Goal: Transaction & Acquisition: Purchase product/service

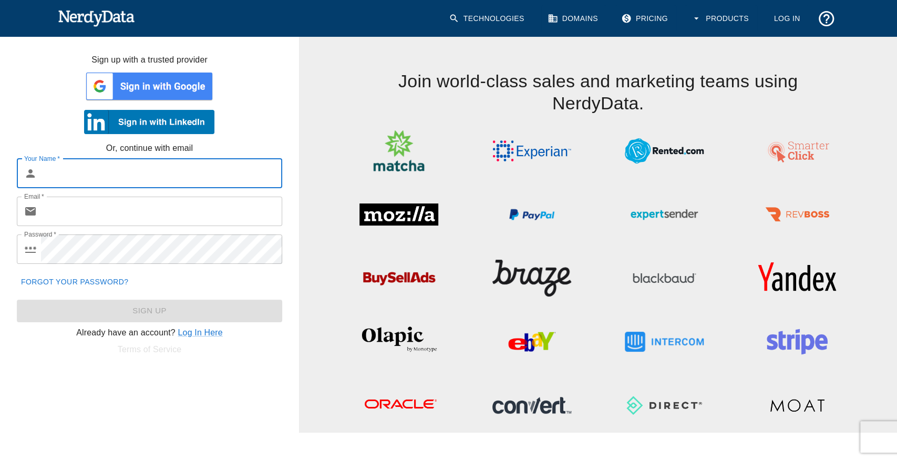
click at [131, 172] on input "Your Name   *" at bounding box center [161, 173] width 241 height 29
click at [214, 329] on link "Log In Here" at bounding box center [200, 332] width 45 height 9
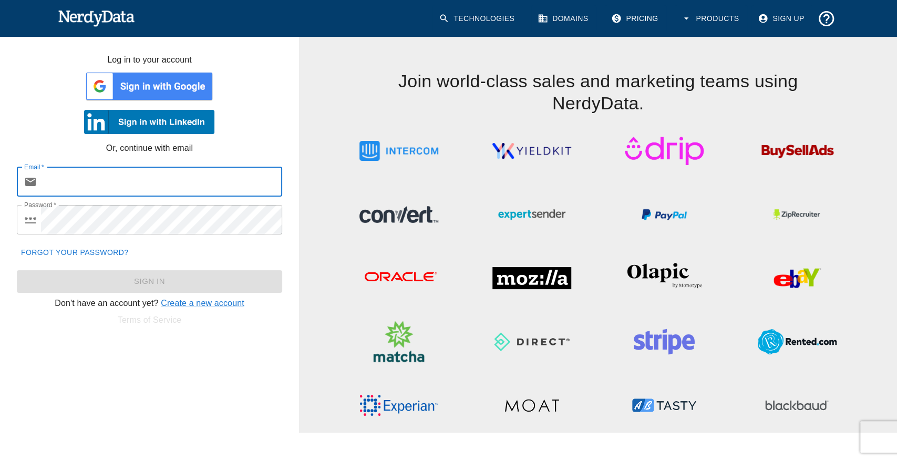
click at [125, 183] on input "Email   *" at bounding box center [161, 181] width 241 height 29
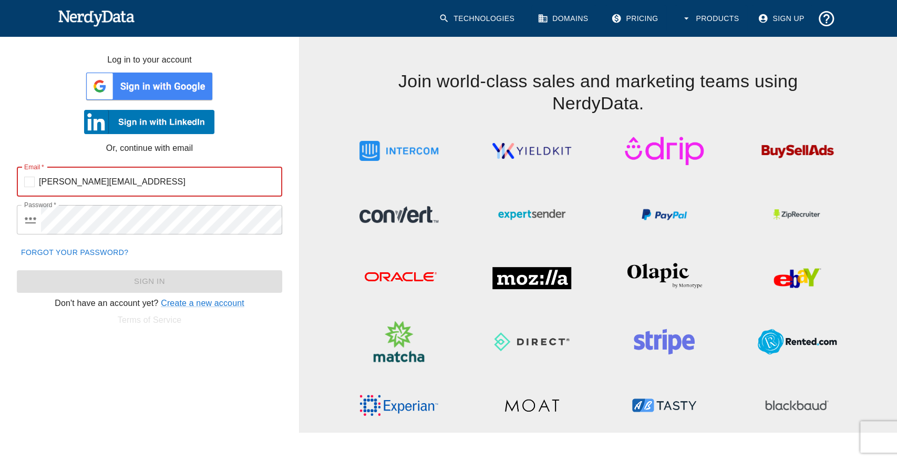
type input "h.elkorchi@narsa.gov.ma"
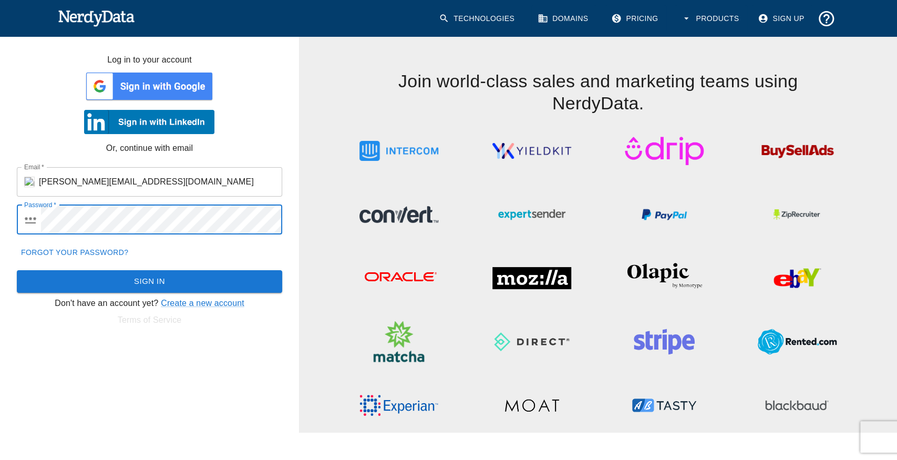
click at [17, 270] on button "Sign In" at bounding box center [149, 281] width 265 height 22
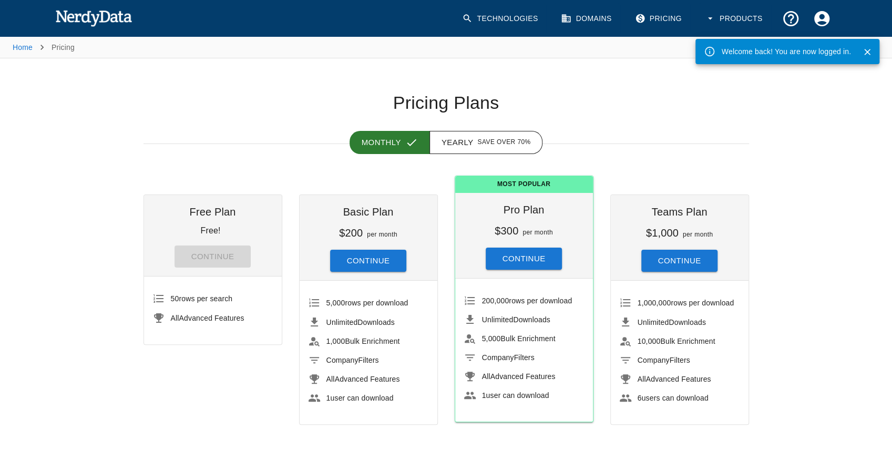
click at [354, 264] on button "Continue" at bounding box center [368, 261] width 77 height 22
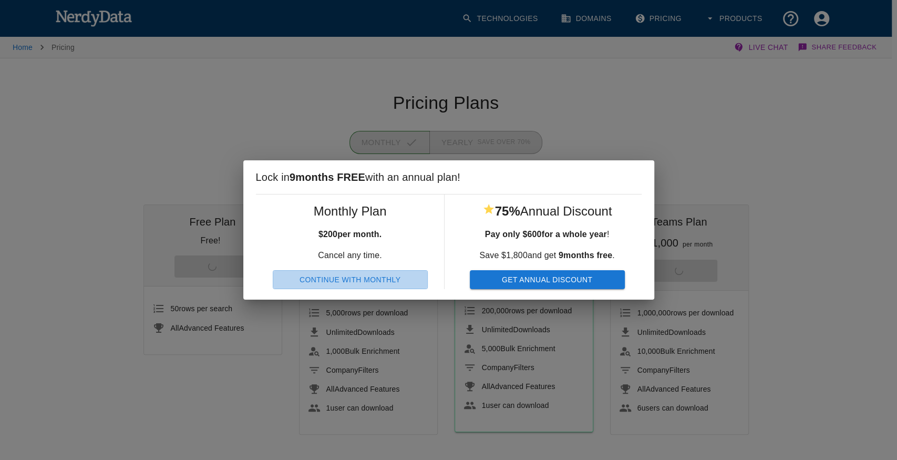
click at [396, 284] on button "Continue With Monthly" at bounding box center [350, 279] width 155 height 19
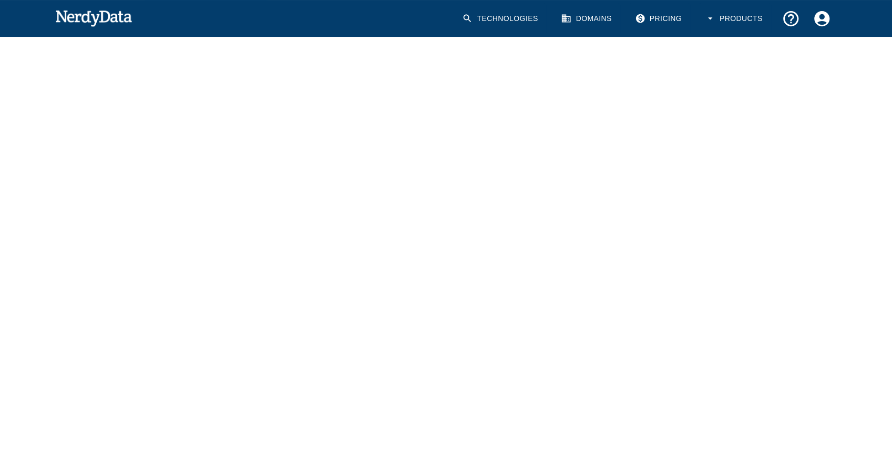
scroll to position [105, 0]
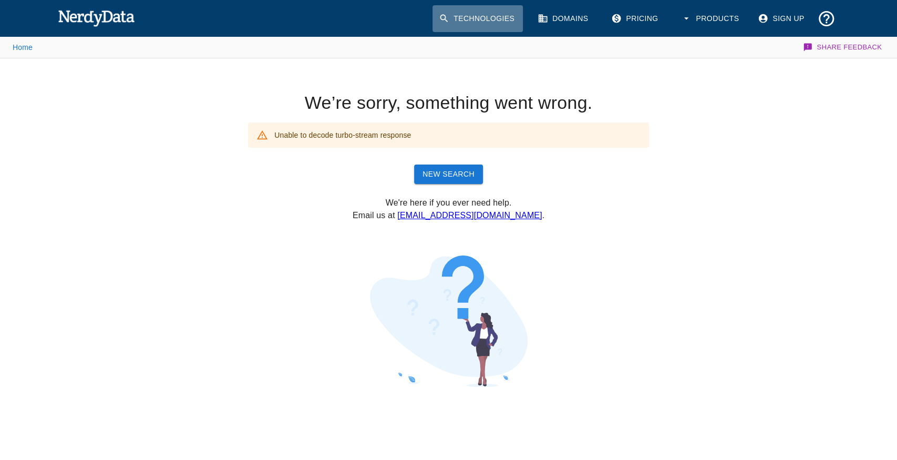
click at [485, 9] on link "Technologies" at bounding box center [478, 18] width 90 height 27
click at [716, 19] on button "Products" at bounding box center [711, 18] width 73 height 27
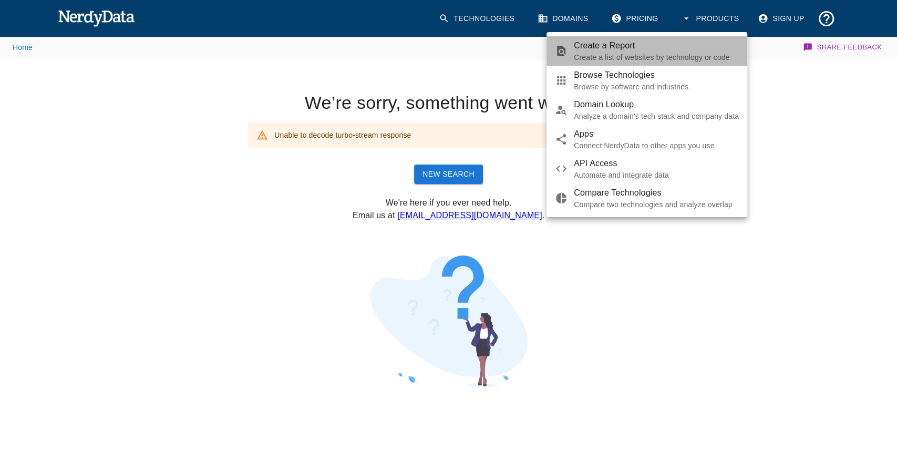
click at [607, 55] on p "Create a list of websites by technology or code" at bounding box center [656, 57] width 165 height 11
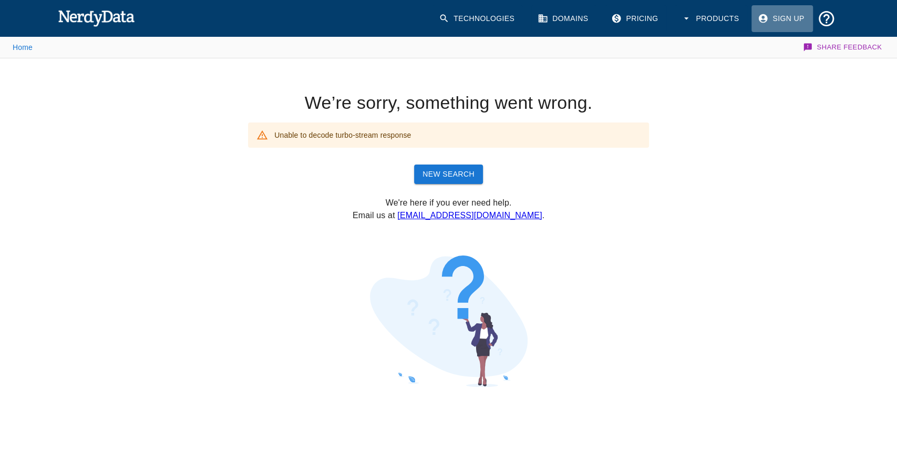
click at [776, 20] on link "Sign Up" at bounding box center [782, 18] width 61 height 27
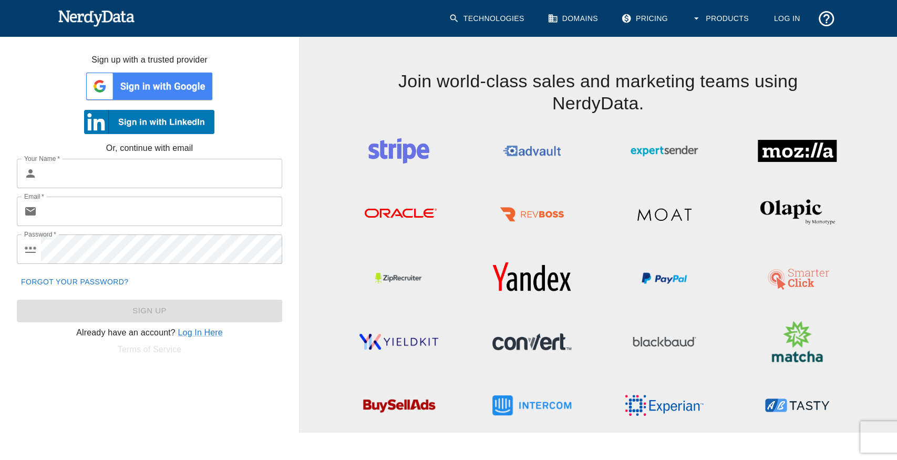
click at [218, 337] on p "Already have an account? Log In Here" at bounding box center [149, 332] width 299 height 13
click at [216, 336] on link "Log In Here" at bounding box center [200, 332] width 45 height 9
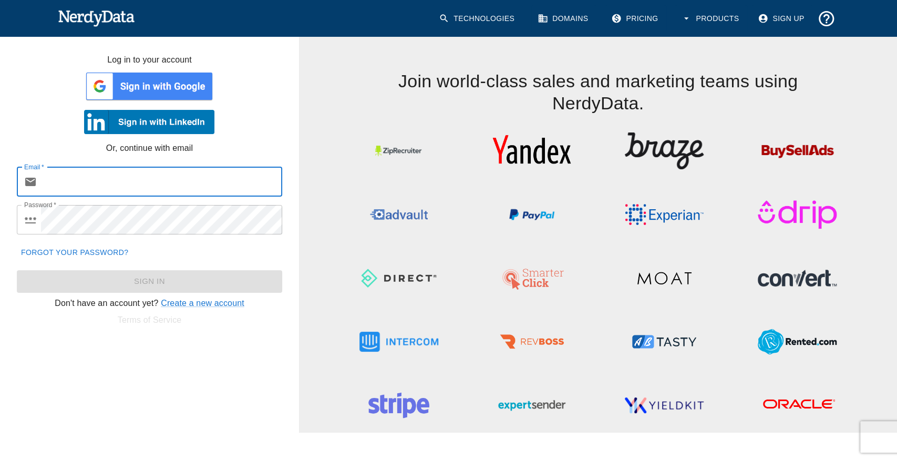
click at [149, 183] on input "Email   *" at bounding box center [161, 181] width 241 height 29
type input "[PERSON_NAME][EMAIL_ADDRESS][DOMAIN_NAME]"
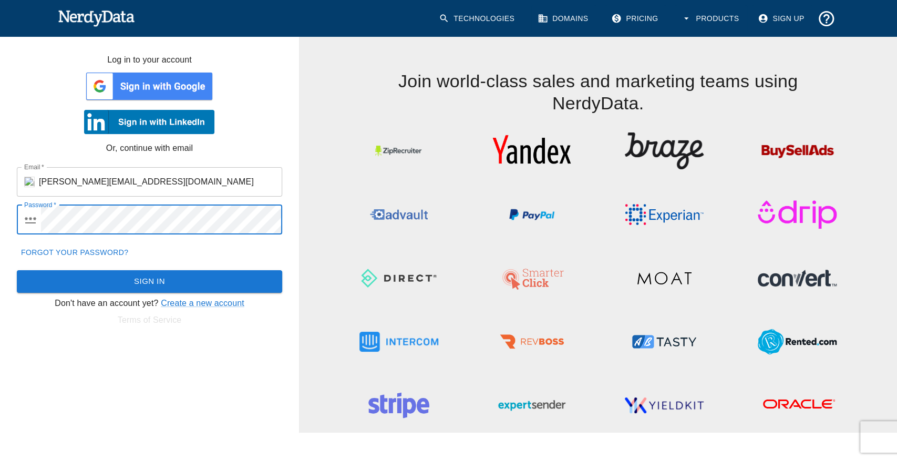
click at [17, 270] on button "Sign In" at bounding box center [149, 281] width 265 height 22
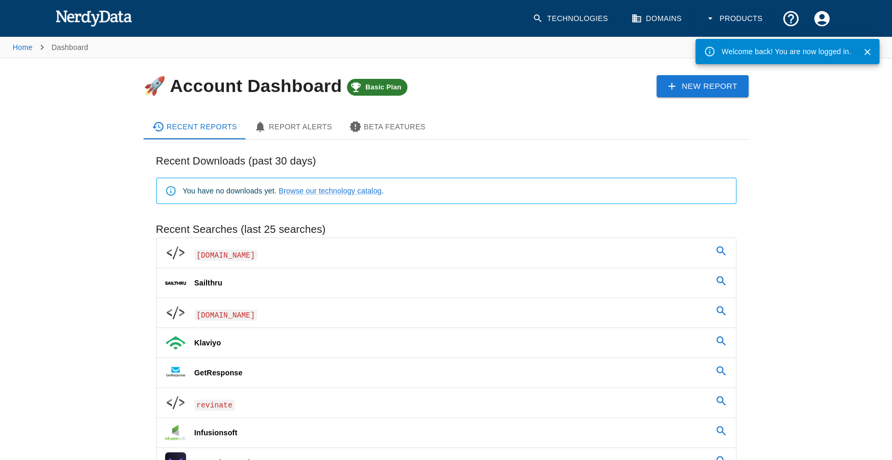
click at [274, 261] on link "e2ma.net" at bounding box center [446, 252] width 579 height 29
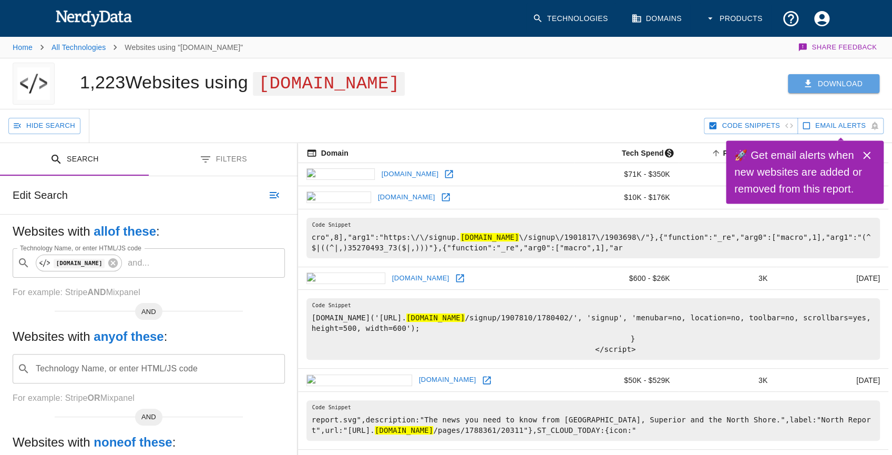
click at [852, 83] on button "Download" at bounding box center [833, 83] width 91 height 19
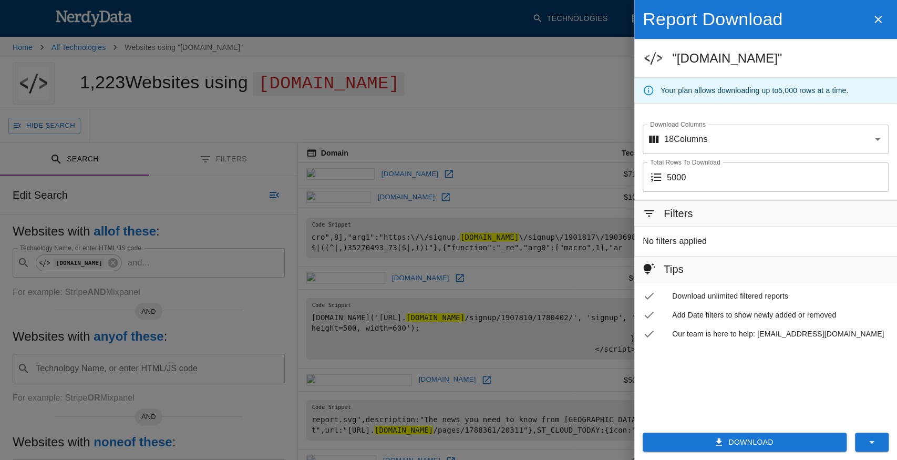
click at [696, 448] on button "Download" at bounding box center [745, 442] width 204 height 19
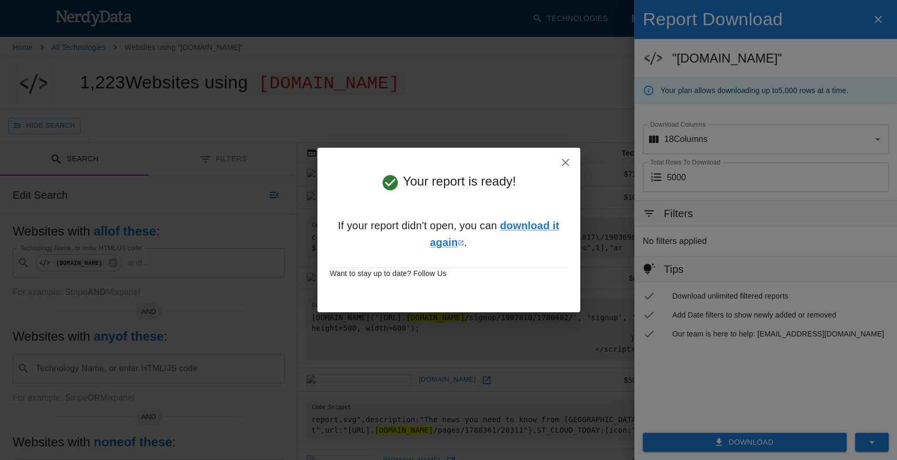
click at [812, 28] on div "Your report is ready! If your report didn't open, you can download it again . W…" at bounding box center [448, 230] width 897 height 460
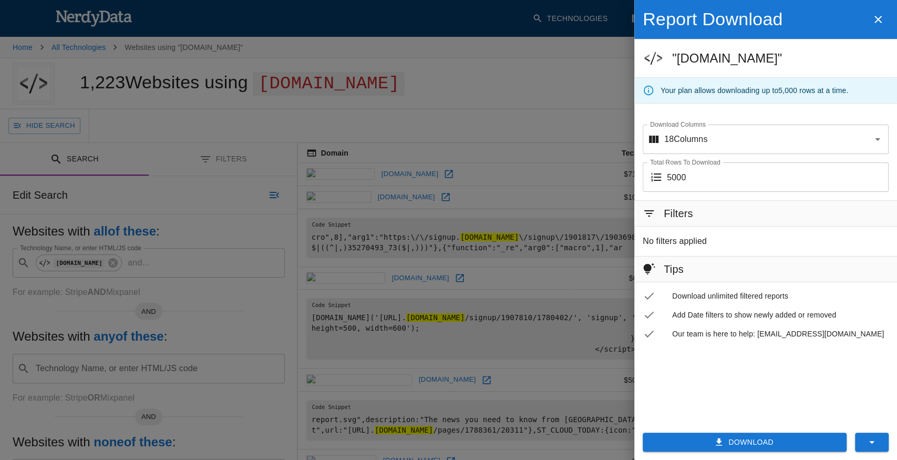
click at [747, 439] on button "Download" at bounding box center [745, 442] width 204 height 19
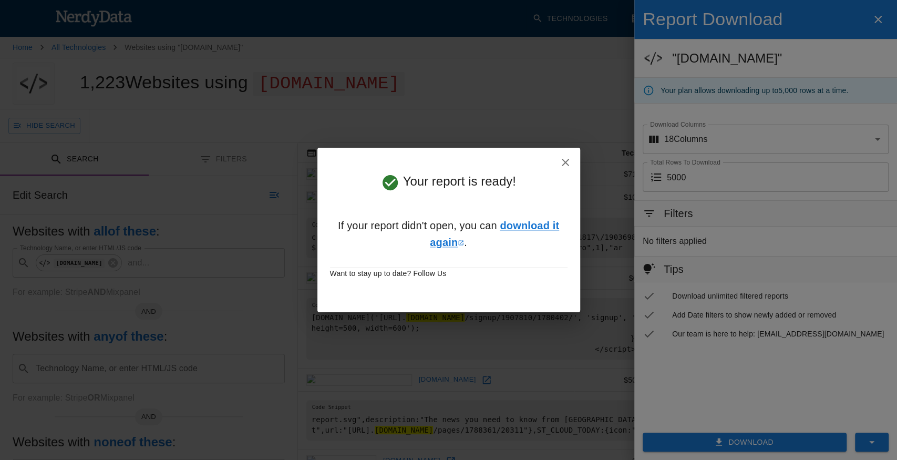
click at [567, 160] on icon "button" at bounding box center [565, 162] width 13 height 13
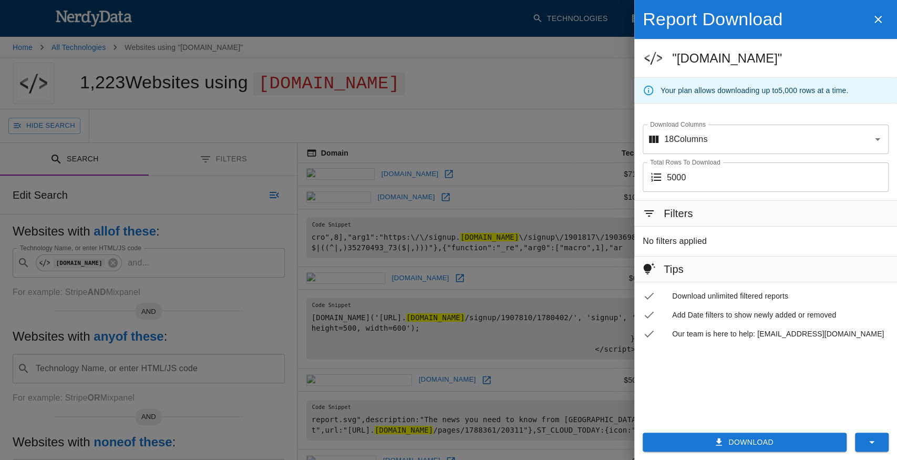
click at [469, 138] on div at bounding box center [448, 230] width 897 height 460
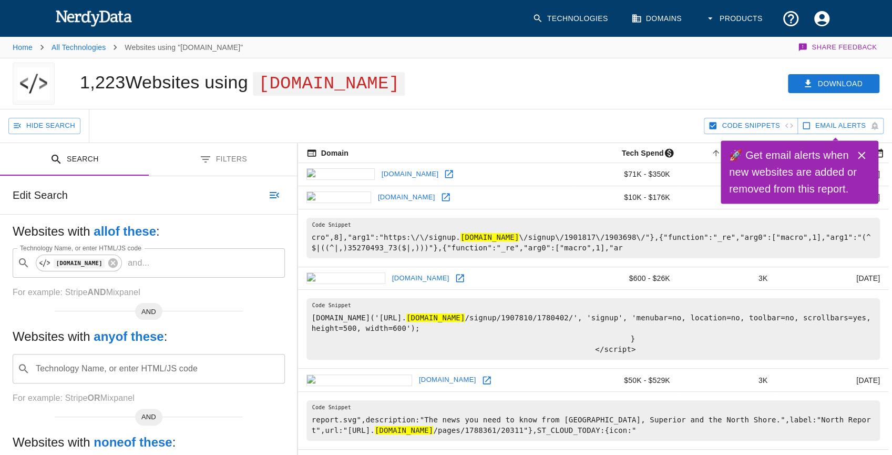
click at [223, 155] on button "Filters" at bounding box center [223, 159] width 149 height 33
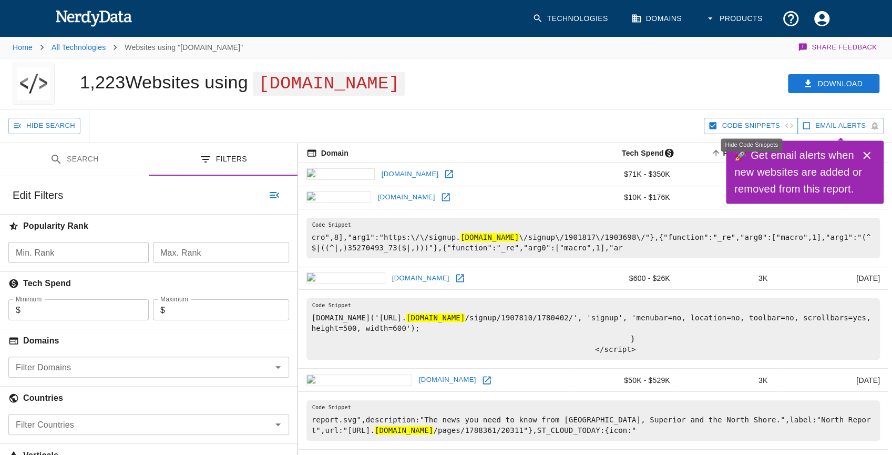
click at [756, 121] on span "Code Snippets" at bounding box center [751, 126] width 58 height 12
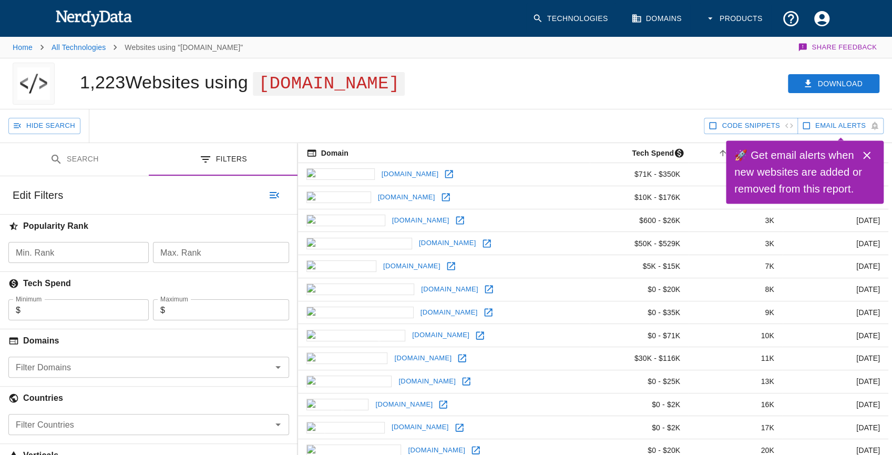
click at [871, 158] on icon "Close" at bounding box center [867, 155] width 13 height 13
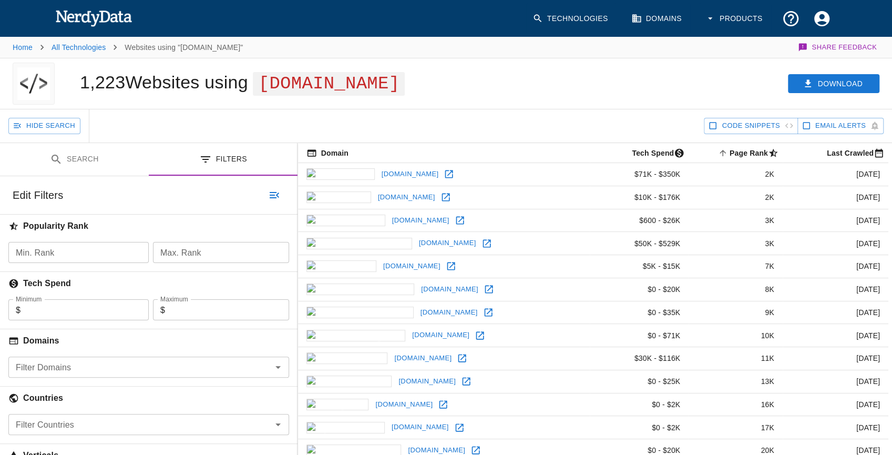
click at [831, 122] on span "Email Alerts" at bounding box center [840, 126] width 50 height 12
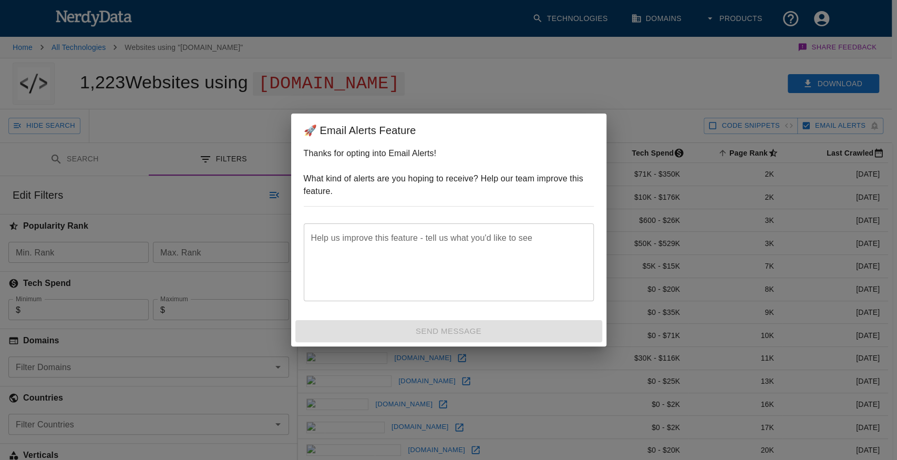
click at [609, 141] on div "🚀 Email Alerts Feature Thanks for opting into Email Alerts! What kind of alerts…" at bounding box center [448, 230] width 897 height 460
click at [627, 93] on div "🚀 Email Alerts Feature Thanks for opting into Email Alerts! What kind of alerts…" at bounding box center [448, 230] width 897 height 460
click at [761, 134] on div "🚀 Email Alerts Feature Thanks for opting into Email Alerts! What kind of alerts…" at bounding box center [448, 230] width 897 height 460
click at [489, 265] on textarea "Help us improve this feature - tell us what you'd like to see" at bounding box center [448, 262] width 275 height 60
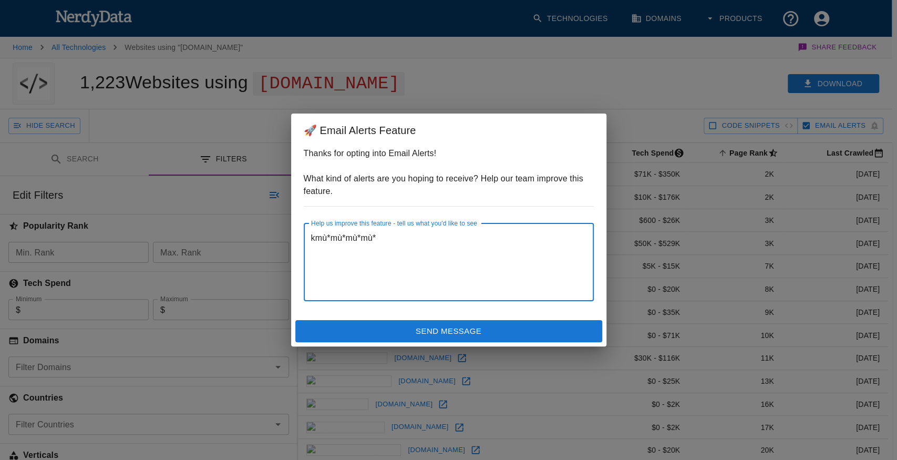
type textarea "kmù*mù*mù*mù*"
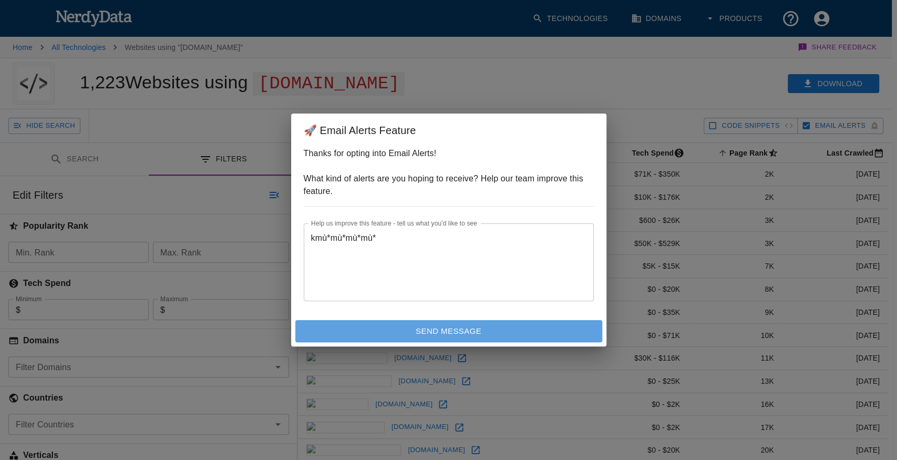
click at [445, 332] on button "Send Message" at bounding box center [448, 331] width 307 height 22
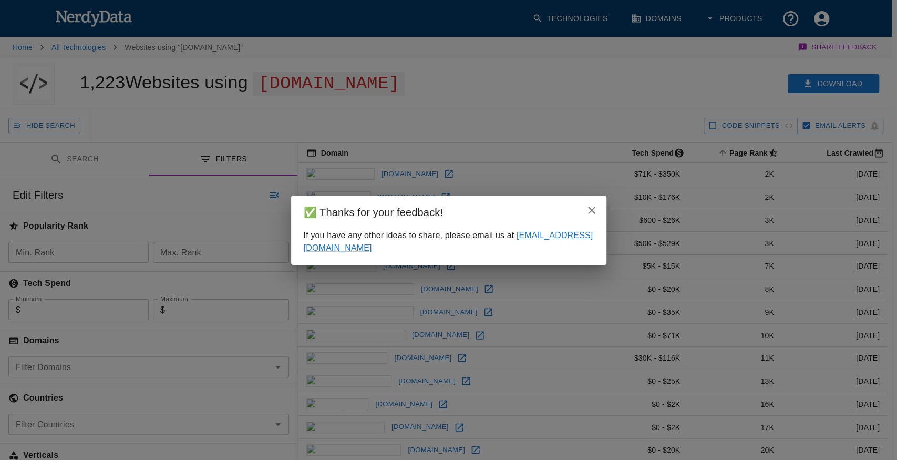
click at [592, 205] on icon "close" at bounding box center [592, 210] width 13 height 13
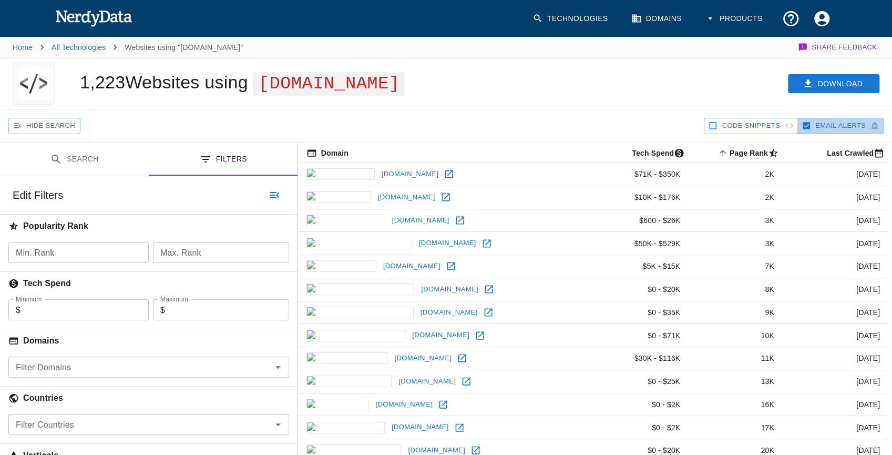
click at [812, 125] on button "Email Alerts" at bounding box center [840, 126] width 86 height 16
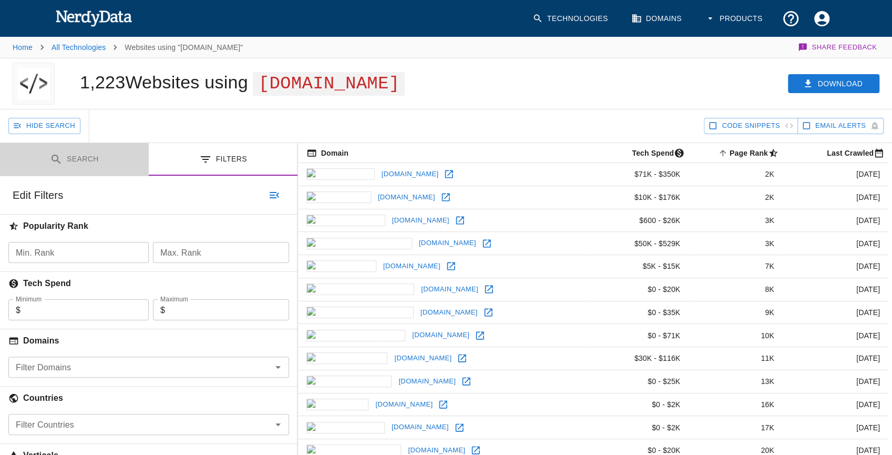
drag, startPoint x: 108, startPoint y: 164, endPoint x: 110, endPoint y: 202, distance: 38.5
click at [110, 202] on div "Search Filters Edit Search Websites with all of these : Technology Name, or ent…" at bounding box center [149, 355] width 298 height 424
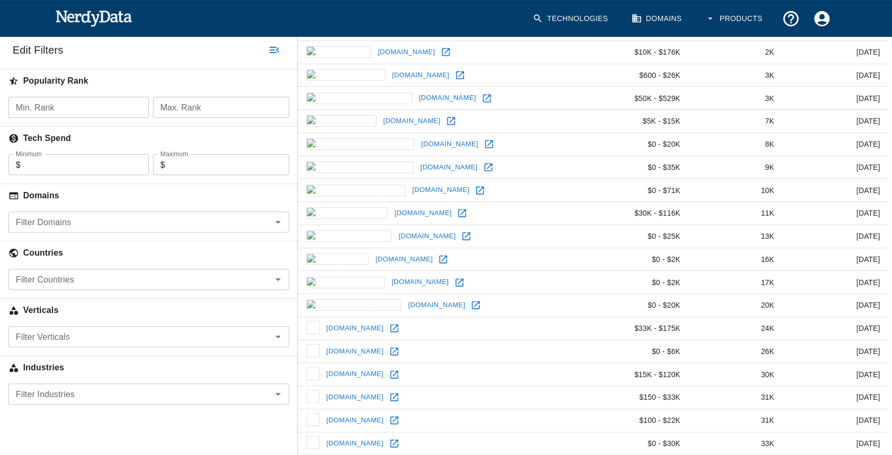
scroll to position [33, 0]
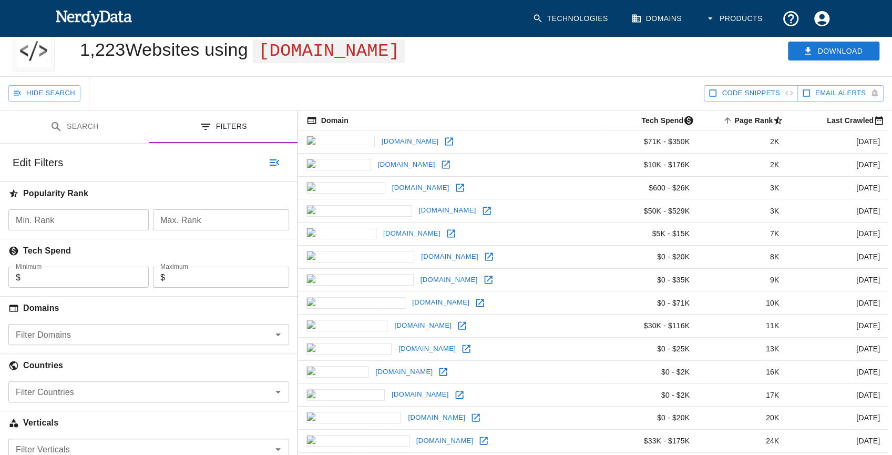
click at [86, 130] on button "Search" at bounding box center [74, 126] width 149 height 33
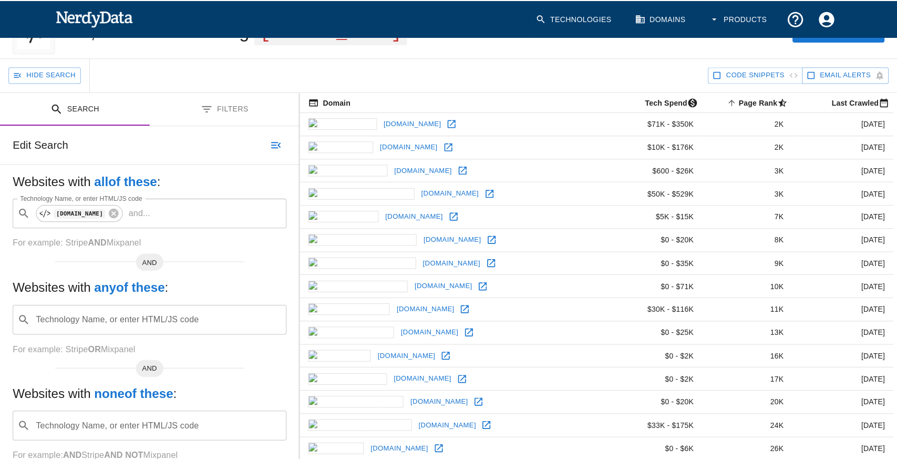
scroll to position [0, 0]
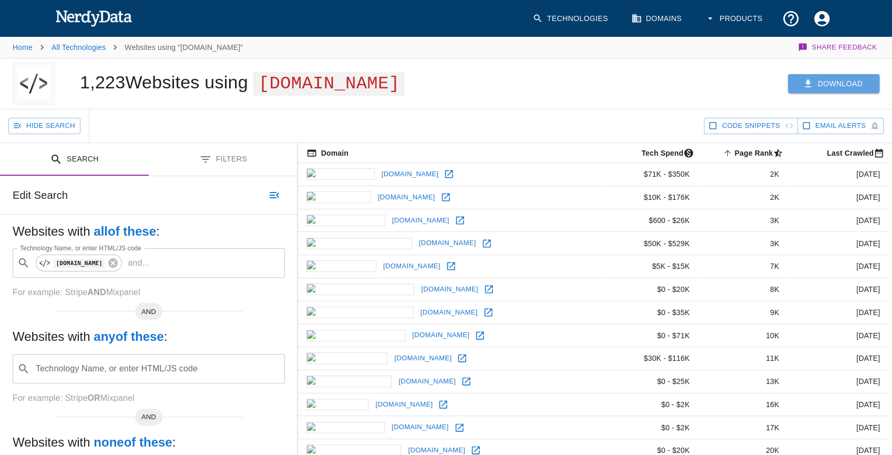
click at [844, 82] on button "Download" at bounding box center [833, 83] width 91 height 19
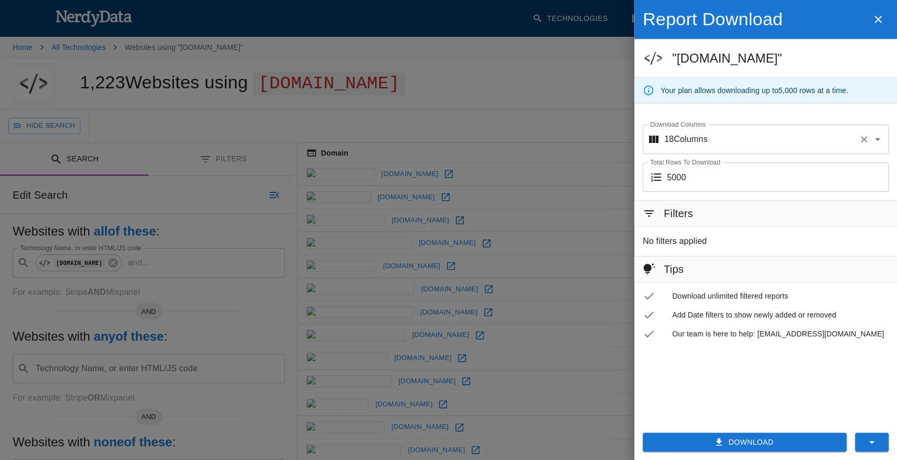
click at [765, 147] on input "Download Columns" at bounding box center [781, 139] width 147 height 20
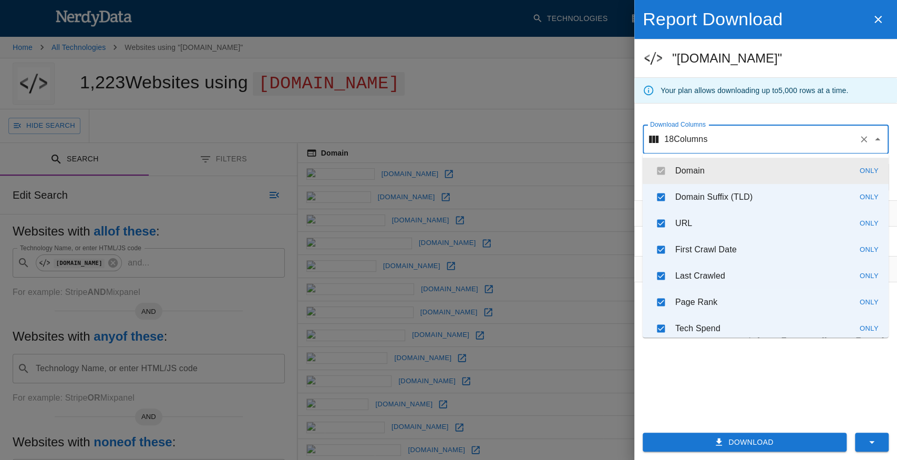
click at [729, 134] on input "Download Columns" at bounding box center [781, 139] width 147 height 20
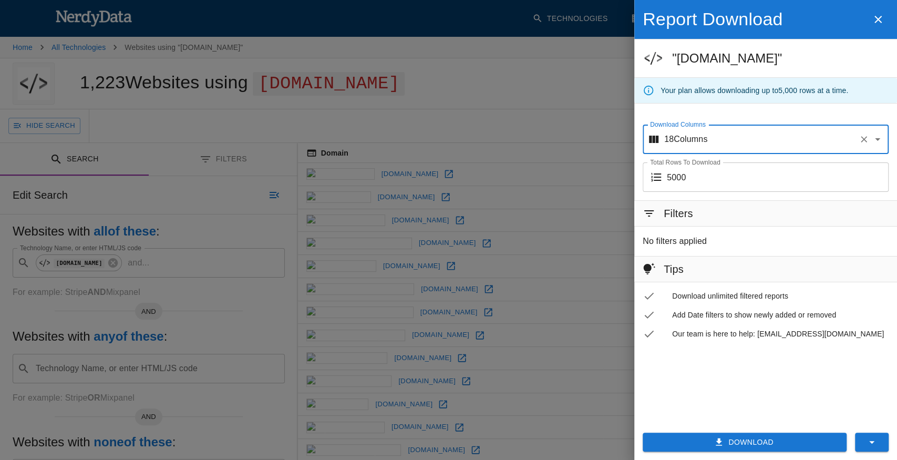
click at [727, 178] on input "5000" at bounding box center [778, 176] width 222 height 29
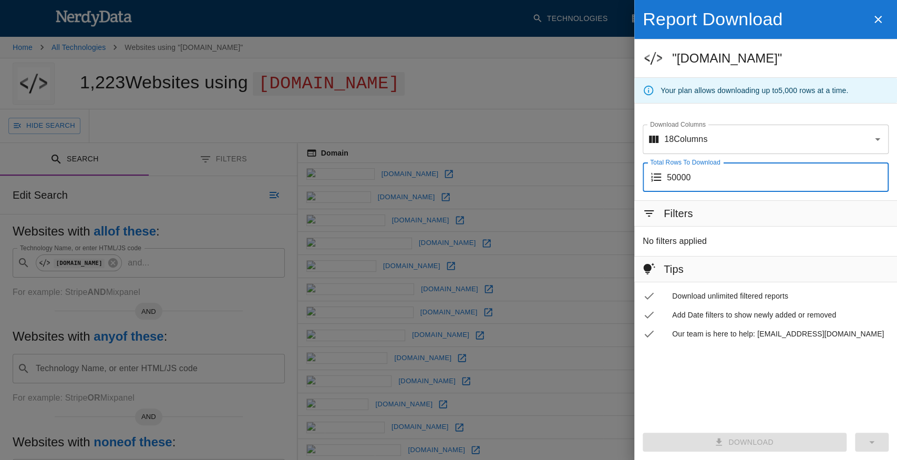
click at [702, 180] on input "50000" at bounding box center [778, 176] width 222 height 29
type input "5000"
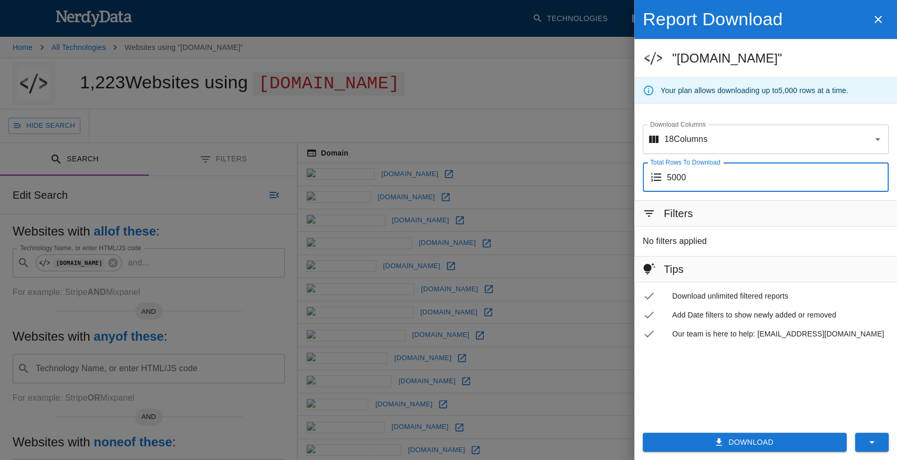
click at [745, 444] on button "Download" at bounding box center [745, 442] width 204 height 19
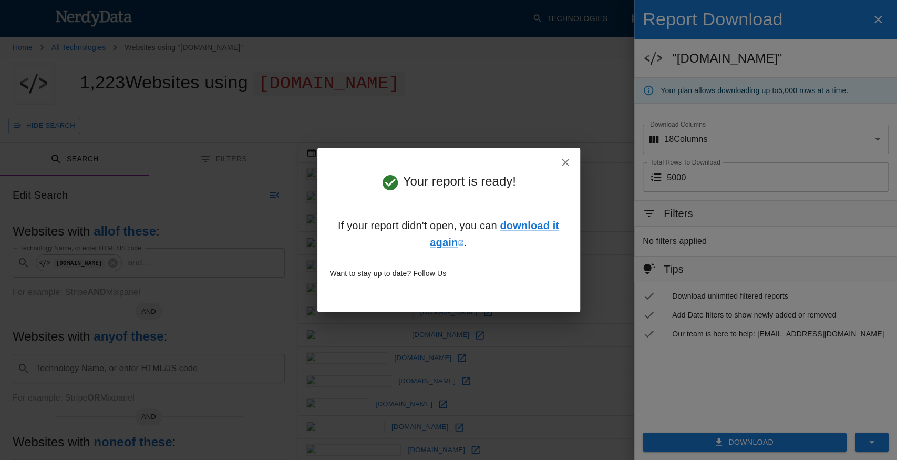
click at [279, 247] on div "Your report is ready! If your report didn't open, you can download it again . W…" at bounding box center [448, 230] width 897 height 460
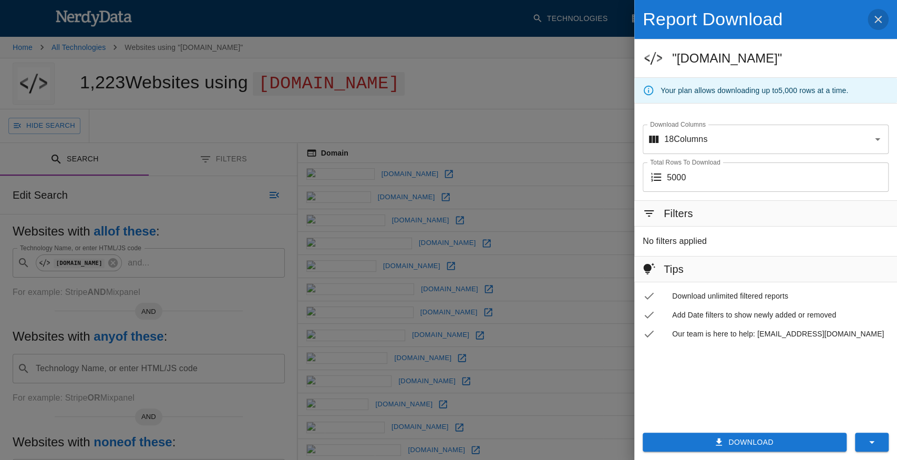
click at [878, 16] on icon "button" at bounding box center [878, 19] width 13 height 13
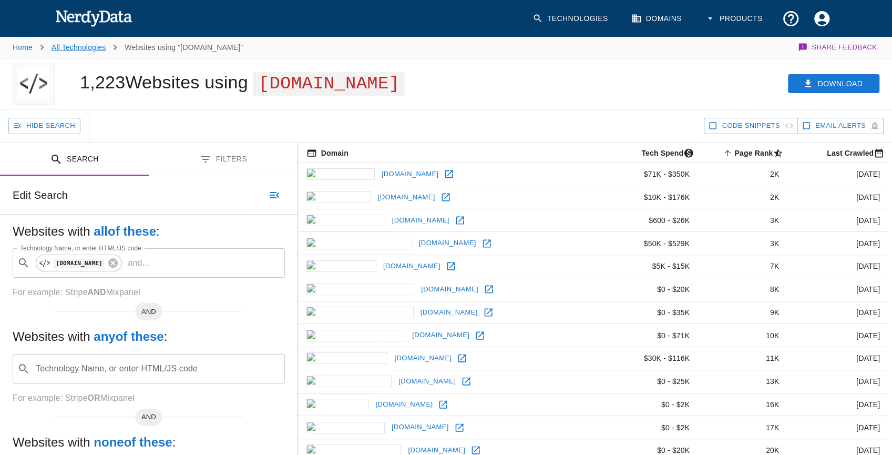
click at [93, 50] on link "All Technologies" at bounding box center [79, 47] width 54 height 8
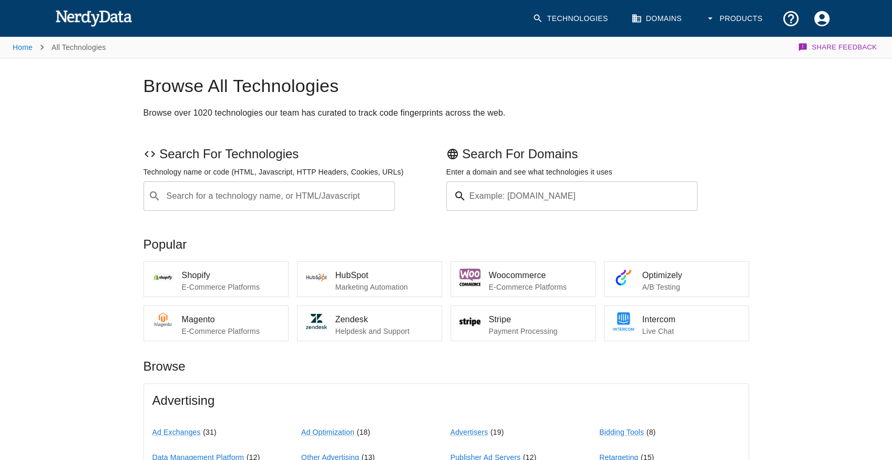
click at [822, 8] on button "Account Settings" at bounding box center [821, 18] width 31 height 31
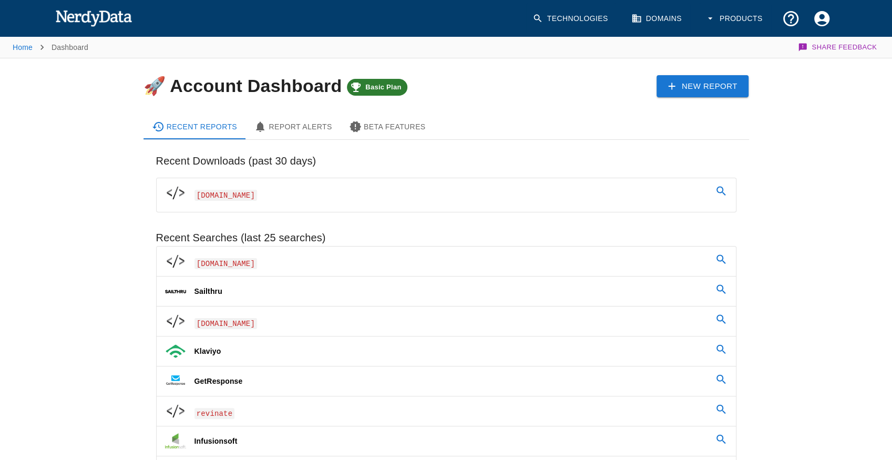
click at [216, 380] on p "GetResponse" at bounding box center [218, 381] width 48 height 11
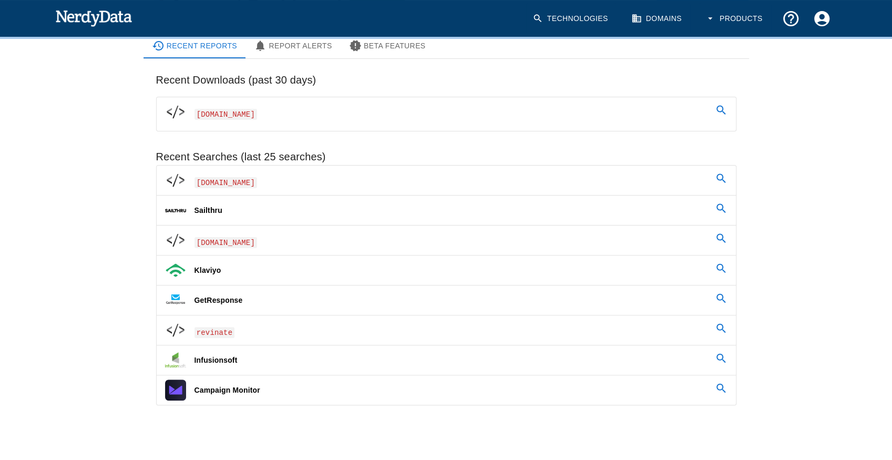
scroll to position [95, 0]
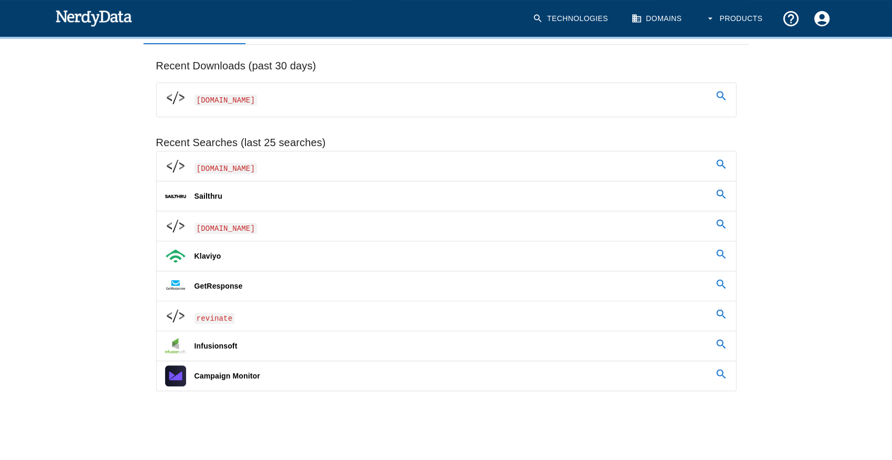
click at [227, 342] on p "Infusionsoft" at bounding box center [215, 346] width 43 height 11
click at [716, 335] on link "Infusionsoft" at bounding box center [446, 345] width 579 height 29
click at [722, 340] on icon at bounding box center [720, 344] width 9 height 9
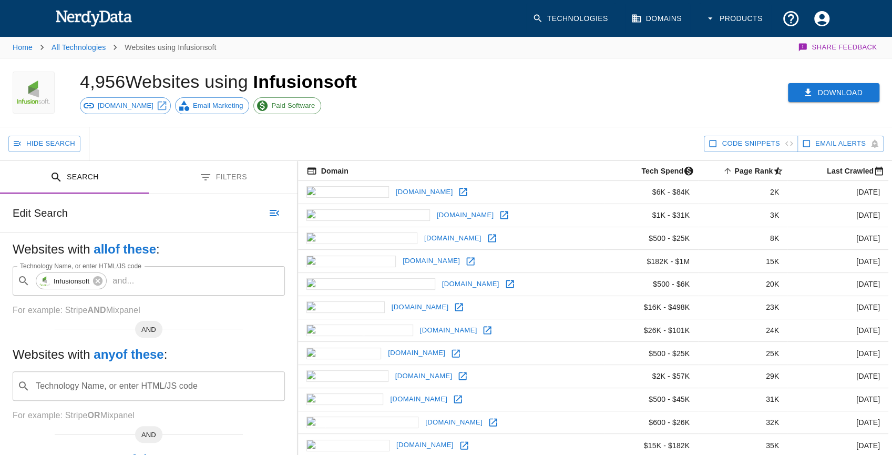
click at [811, 90] on icon "button" at bounding box center [808, 92] width 11 height 11
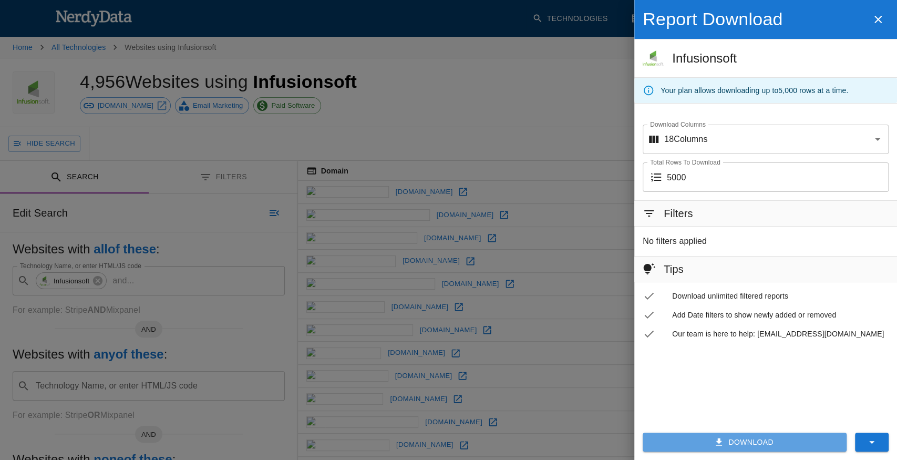
click at [742, 440] on button "Download" at bounding box center [745, 442] width 204 height 19
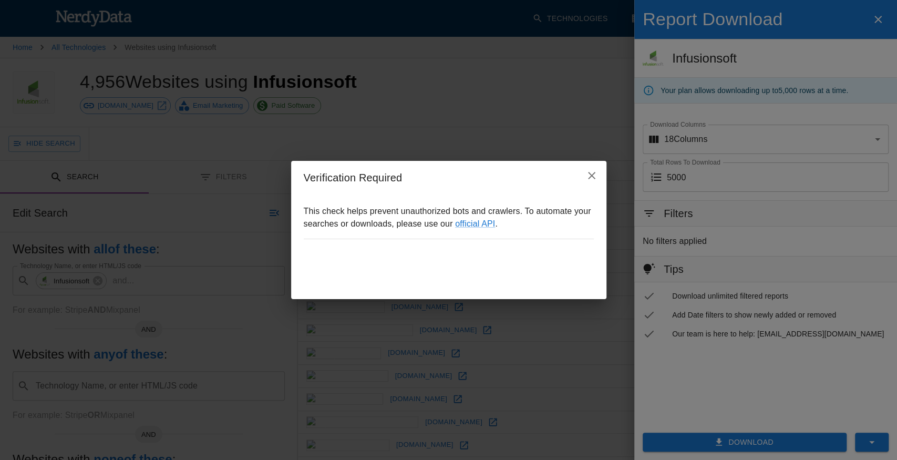
click at [325, 238] on div "This check helps prevent unauthorized bots and crawlers. To automate your searc…" at bounding box center [448, 246] width 315 height 105
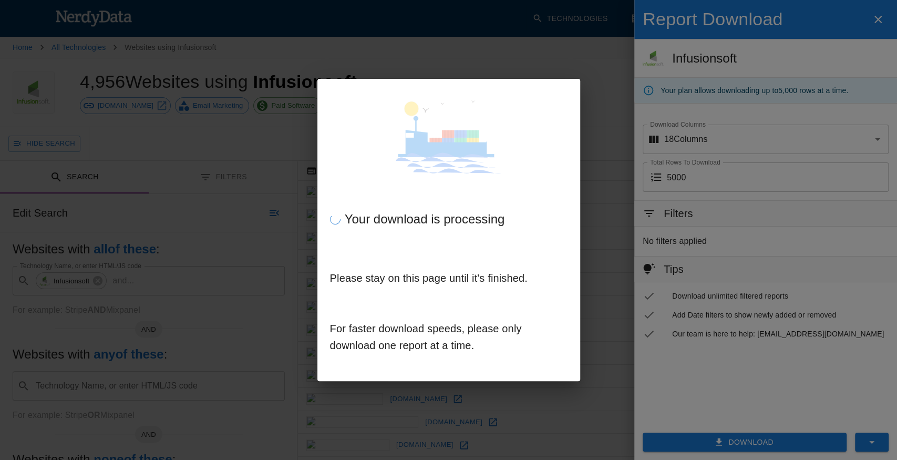
click at [329, 261] on div "Please stay on this page until it's finished. For faster download speeds, pleas…" at bounding box center [449, 317] width 263 height 128
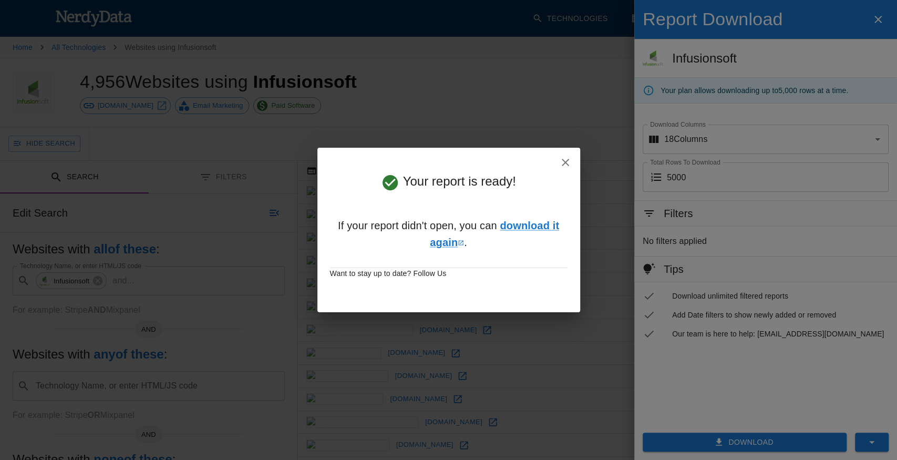
click at [569, 157] on icon "button" at bounding box center [565, 162] width 13 height 13
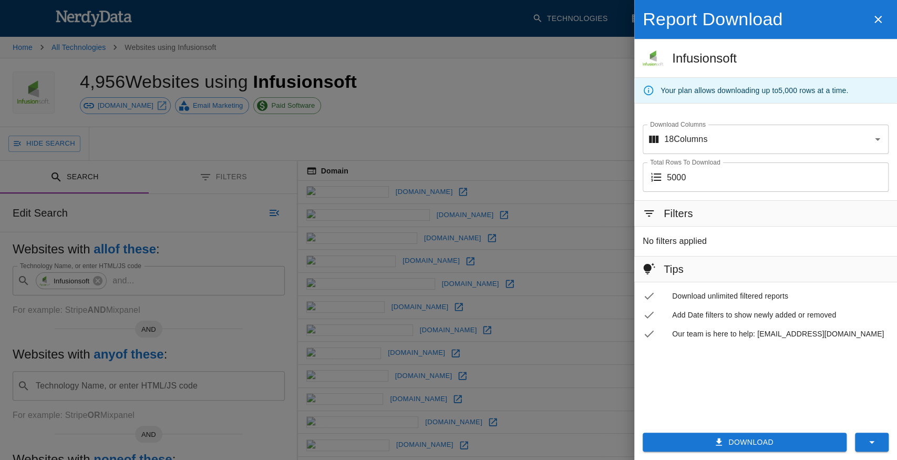
click at [742, 216] on div "Filters" at bounding box center [765, 213] width 263 height 25
click at [689, 210] on h6 "Filters" at bounding box center [678, 213] width 29 height 17
click at [682, 319] on span "Add Date filters to show newly added or removed" at bounding box center [780, 315] width 217 height 11
click at [875, 22] on icon "button" at bounding box center [878, 19] width 13 height 13
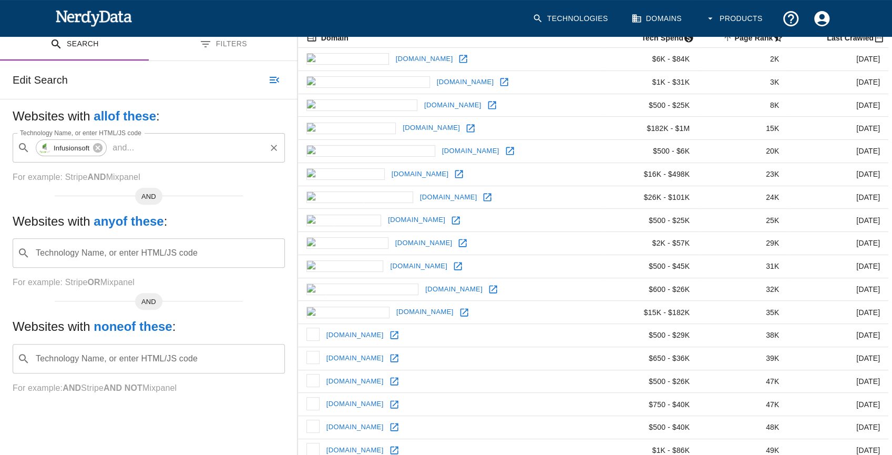
scroll to position [140, 0]
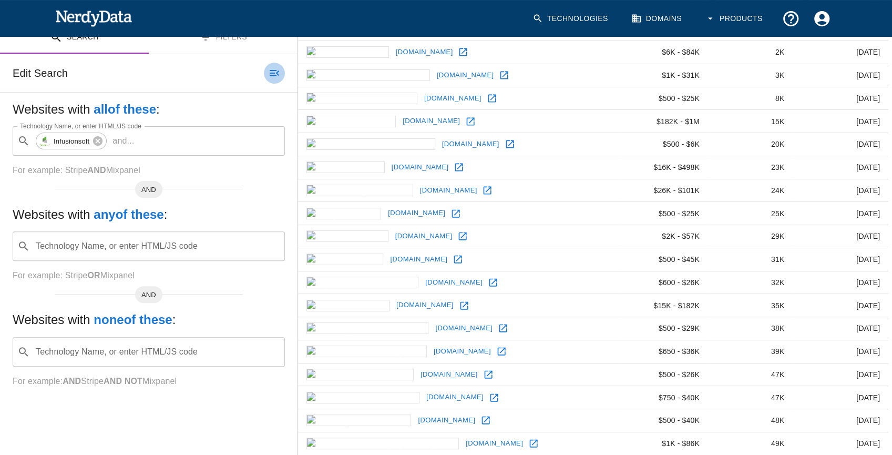
click at [270, 71] on icon "button" at bounding box center [274, 73] width 13 height 13
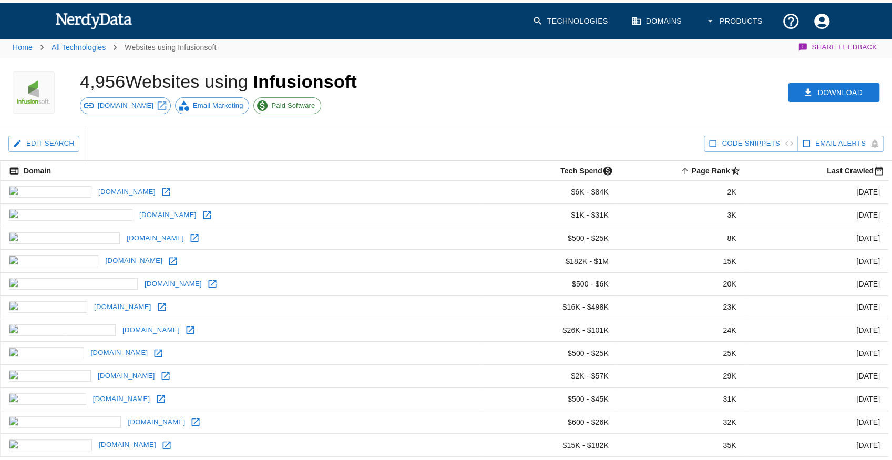
scroll to position [0, 0]
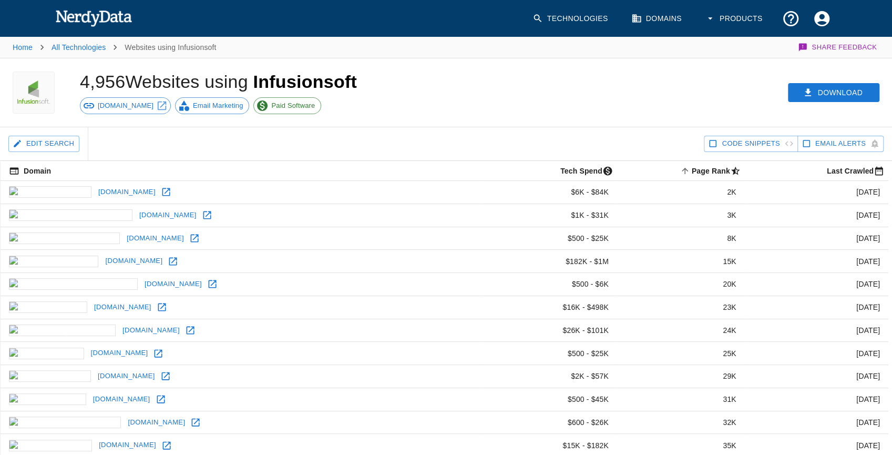
click at [727, 125] on div "Download" at bounding box center [686, 92] width 413 height 68
click at [726, 142] on span "Code Snippets" at bounding box center [751, 144] width 58 height 12
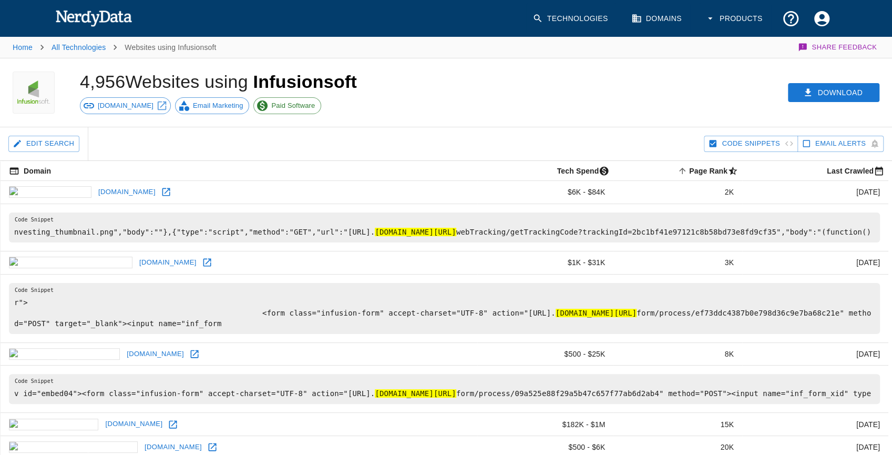
click at [699, 15] on button "Products" at bounding box center [735, 18] width 73 height 31
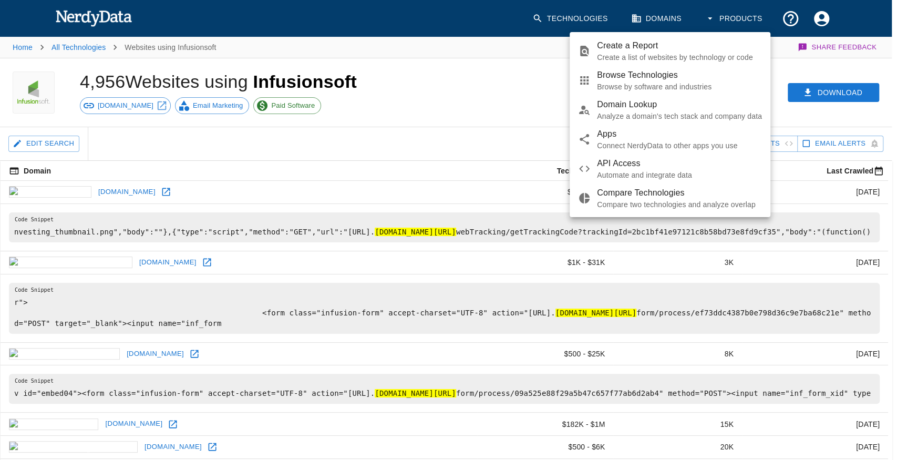
click at [659, 16] on div at bounding box center [448, 230] width 897 height 460
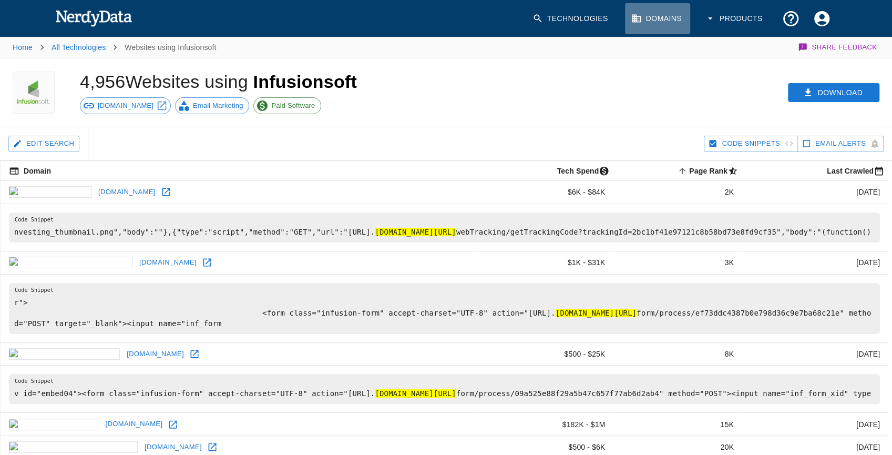
click at [666, 17] on link "Domains" at bounding box center [657, 18] width 65 height 31
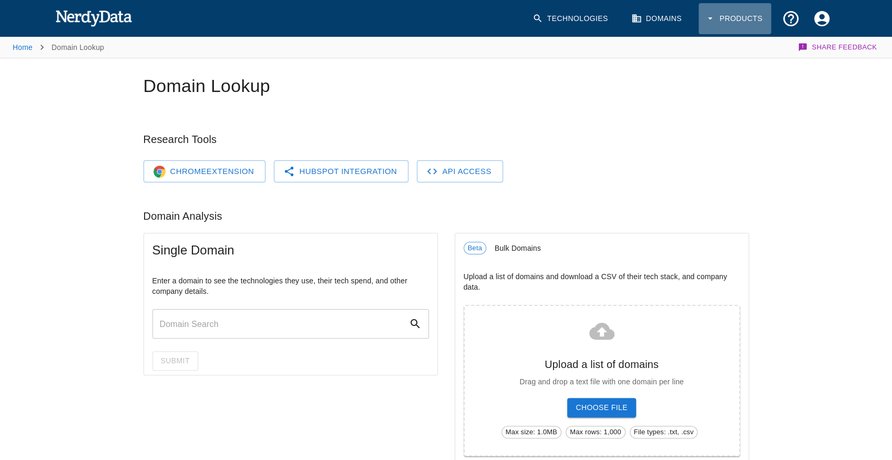
click at [707, 20] on icon "button" at bounding box center [710, 18] width 11 height 11
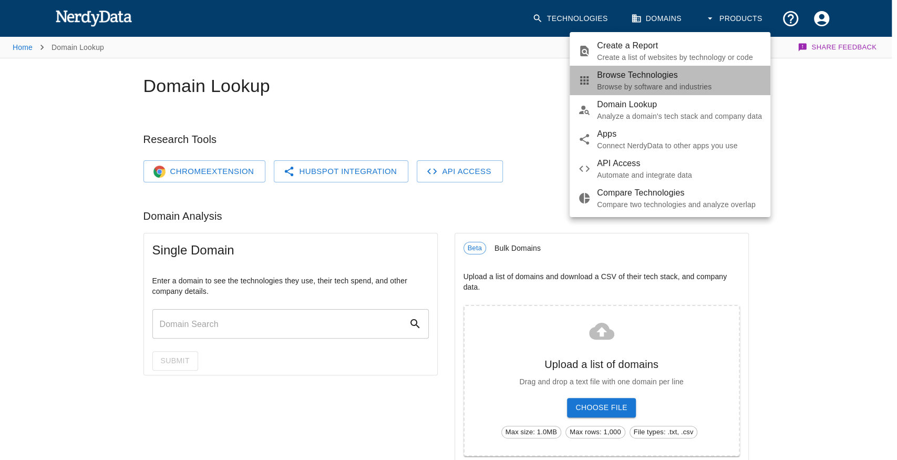
click at [652, 80] on span "Browse Technologies" at bounding box center [679, 75] width 165 height 13
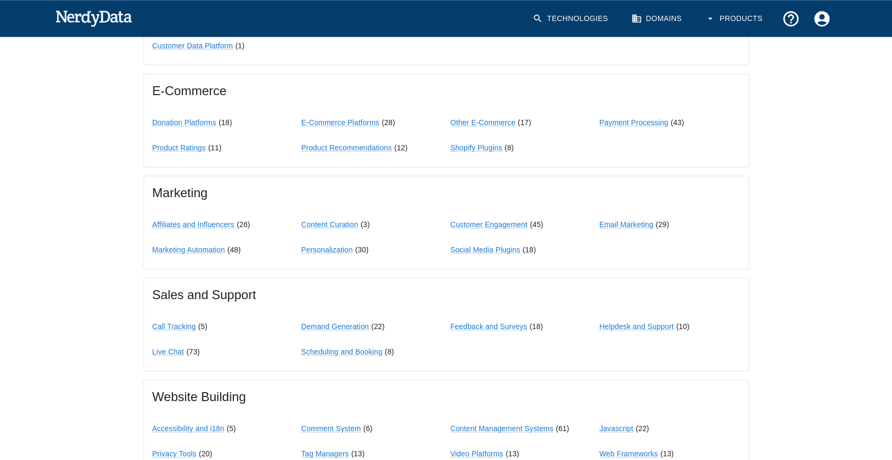
scroll to position [771, 0]
click at [196, 244] on link "Marketing Automation" at bounding box center [188, 248] width 73 height 8
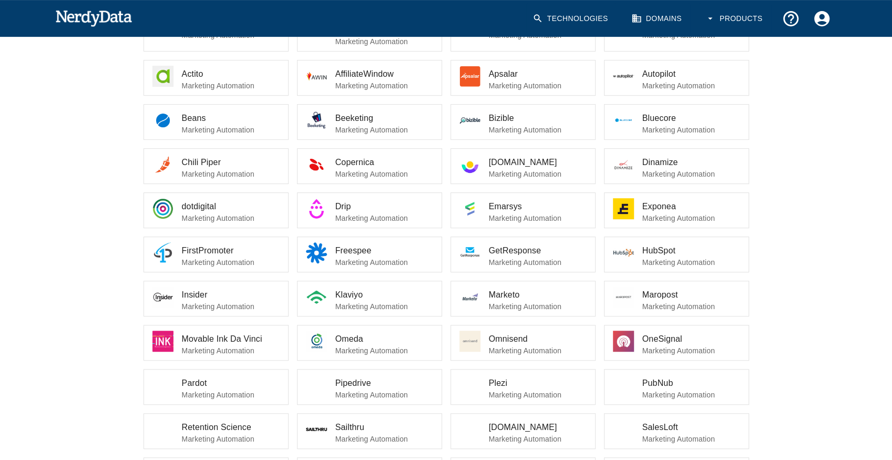
scroll to position [280, 0]
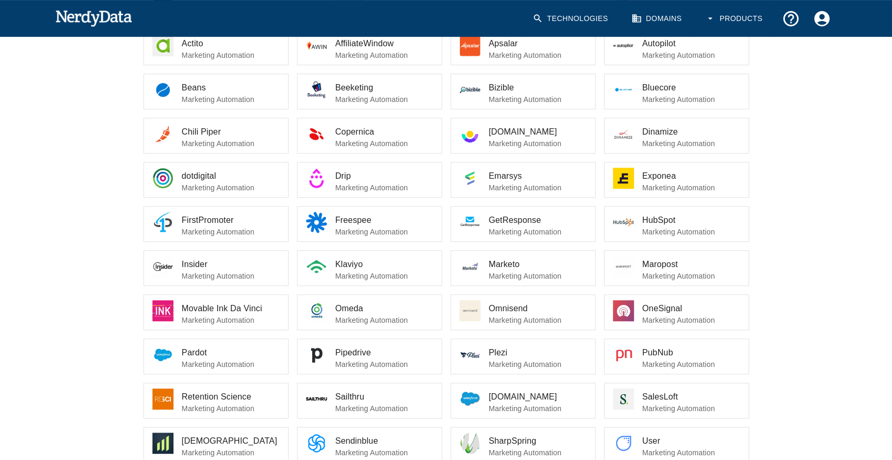
click at [528, 223] on span "GetResponse" at bounding box center [538, 220] width 98 height 13
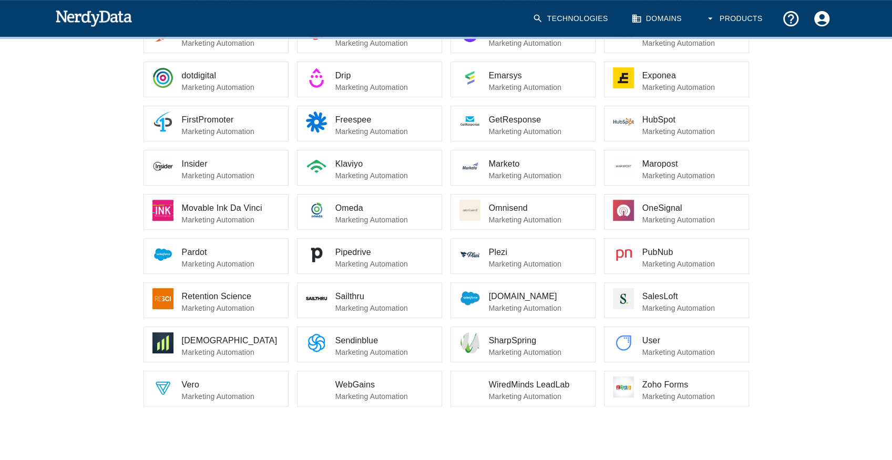
scroll to position [381, 0]
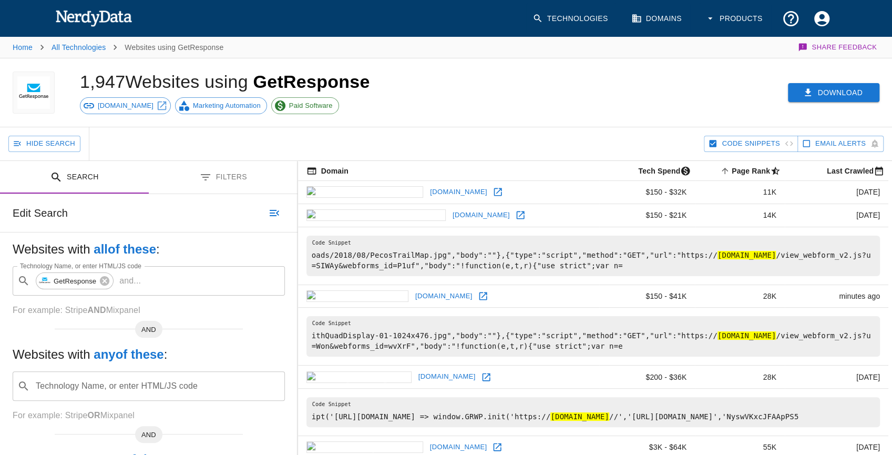
click at [804, 99] on button "Download" at bounding box center [833, 92] width 91 height 19
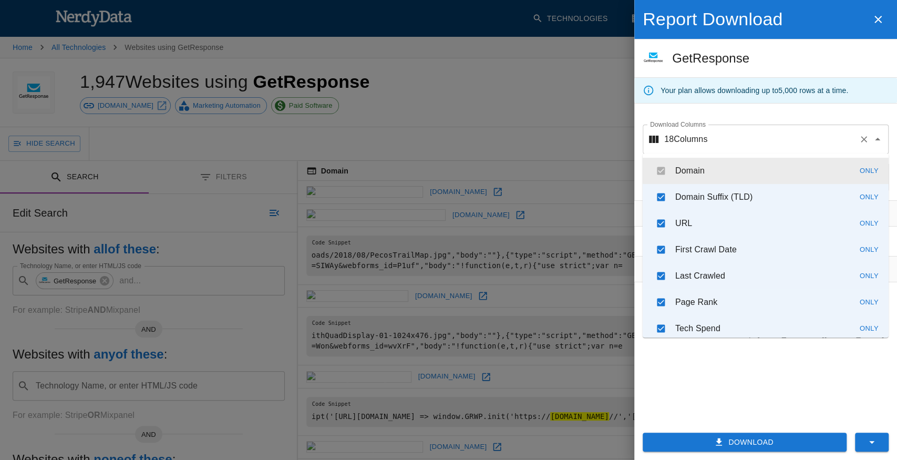
click at [699, 147] on div "18 Columns Download Columns" at bounding box center [766, 139] width 246 height 29
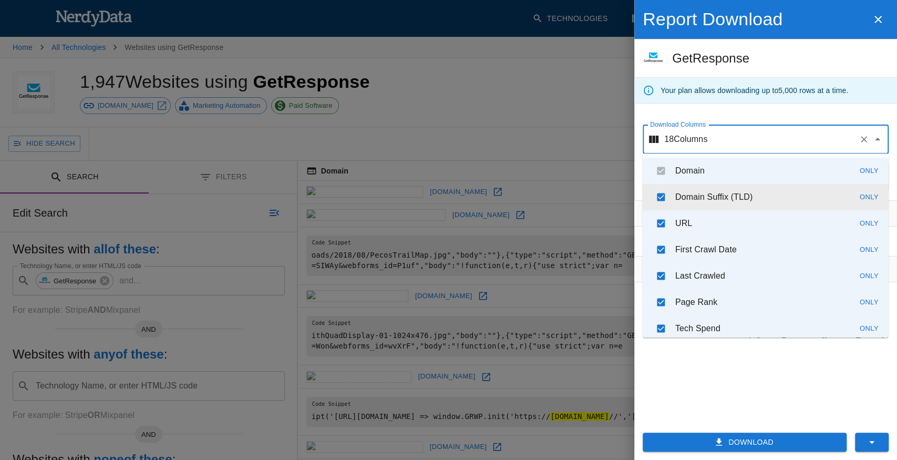
click at [656, 175] on li "Domain Only" at bounding box center [766, 171] width 246 height 26
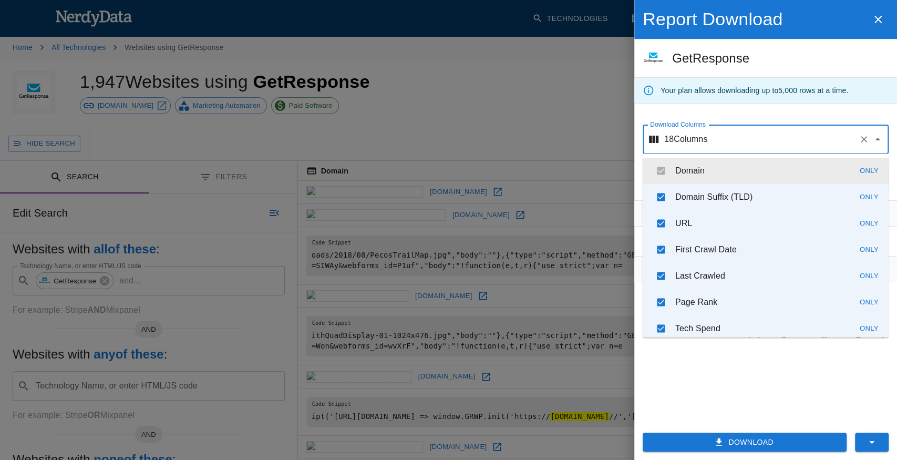
drag, startPoint x: 661, startPoint y: 171, endPoint x: 661, endPoint y: 178, distance: 6.9
click at [661, 171] on li "Domain Only" at bounding box center [766, 171] width 246 height 26
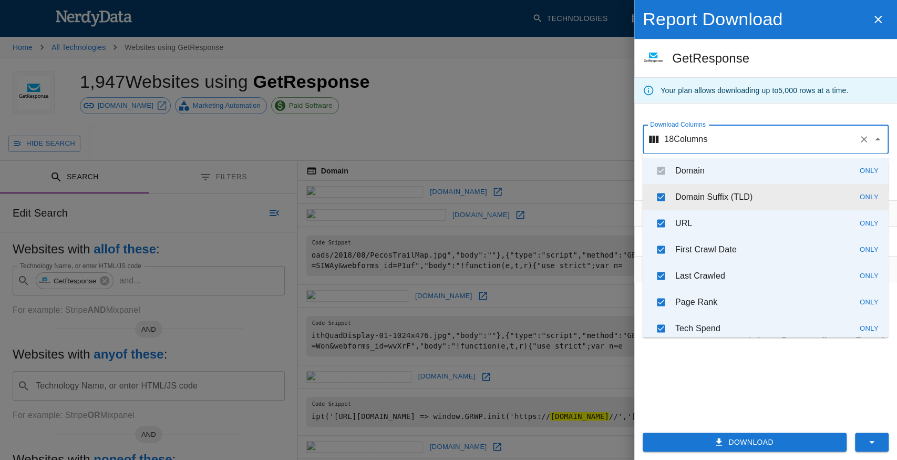
click at [661, 201] on input "checkbox" at bounding box center [661, 197] width 20 height 20
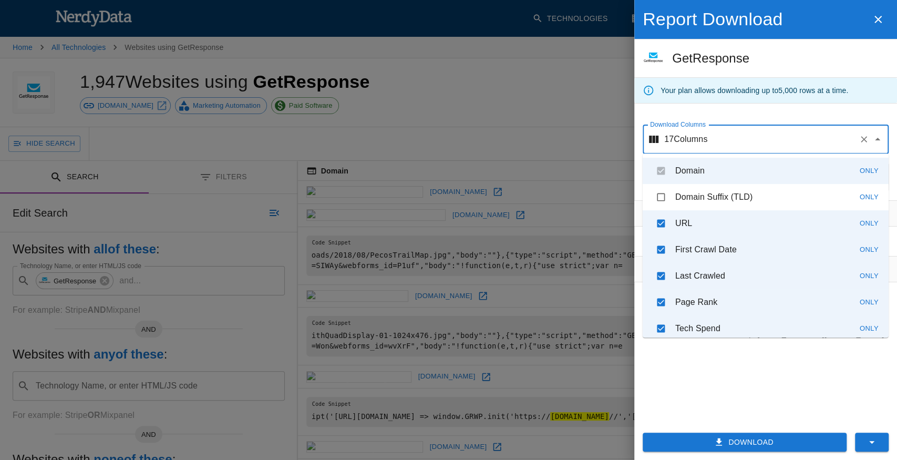
click at [661, 201] on input "checkbox" at bounding box center [661, 197] width 20 height 20
checkbox input "true"
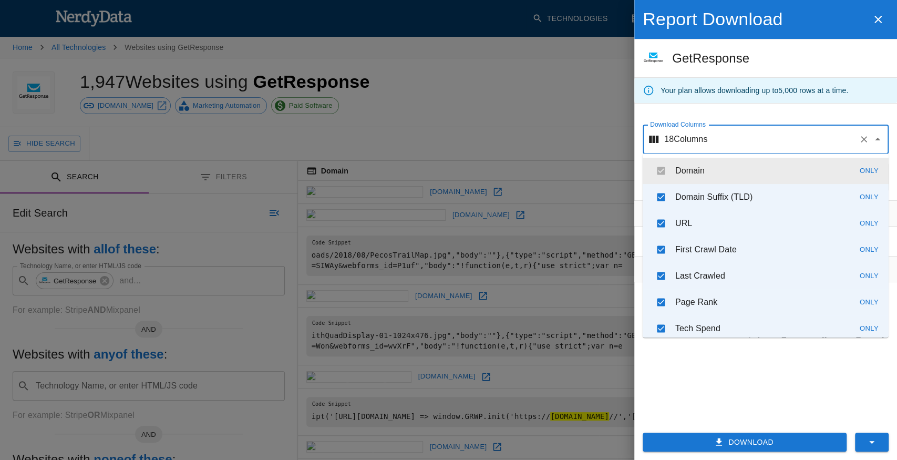
click at [732, 119] on div "Download Columns 18 Columns Download Columns" at bounding box center [761, 135] width 254 height 38
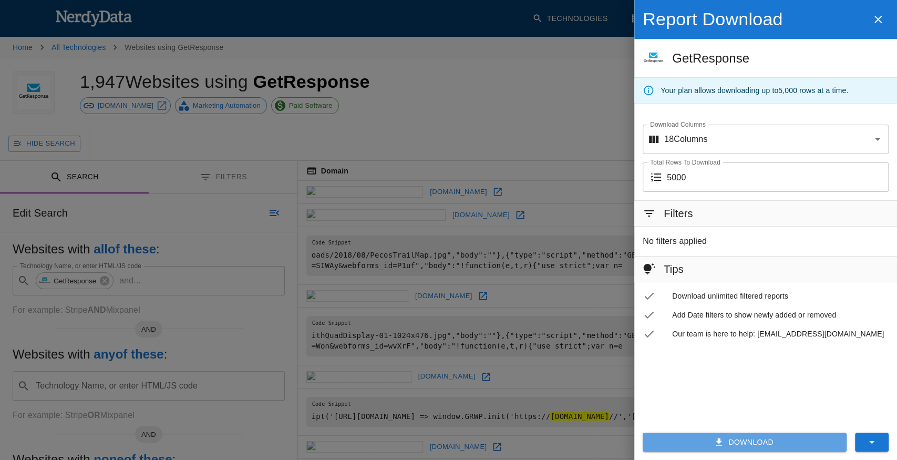
drag, startPoint x: 742, startPoint y: 436, endPoint x: 897, endPoint y: 443, distance: 154.7
click at [892, 443] on div "Download" at bounding box center [761, 438] width 271 height 45
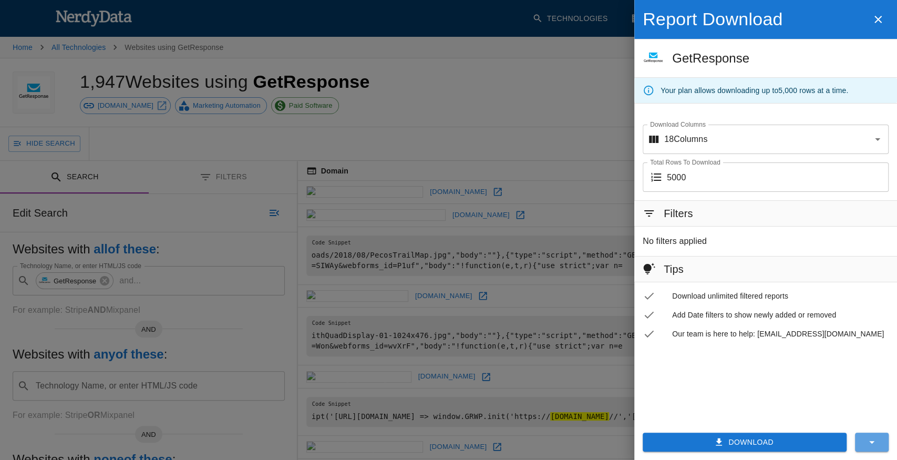
click at [885, 435] on button "button" at bounding box center [872, 442] width 34 height 19
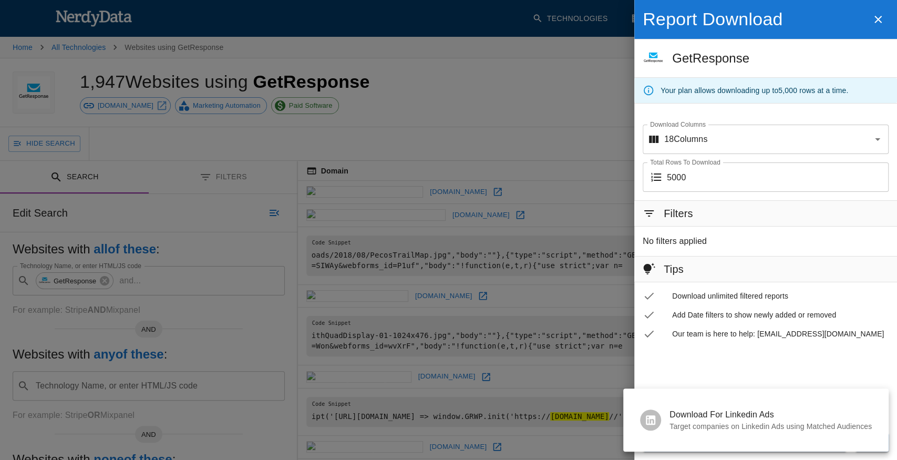
click at [748, 364] on div at bounding box center [448, 230] width 897 height 460
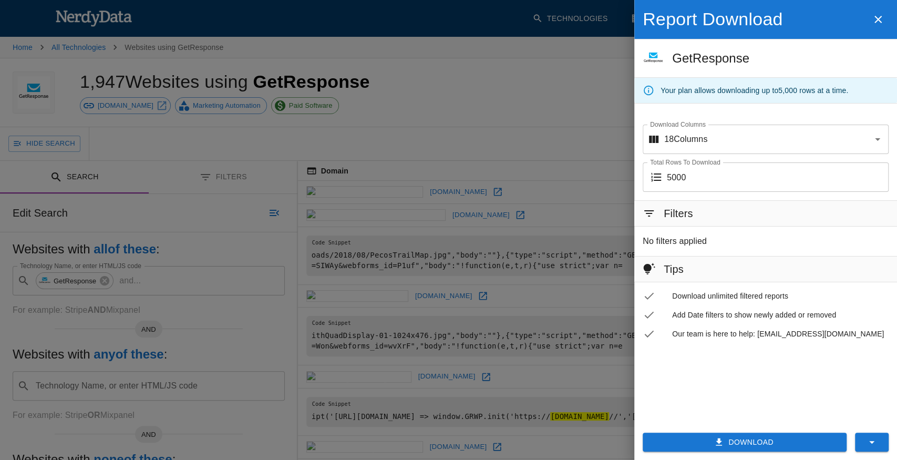
click at [736, 435] on button "Download" at bounding box center [745, 442] width 204 height 19
